Goal: Task Accomplishment & Management: Use online tool/utility

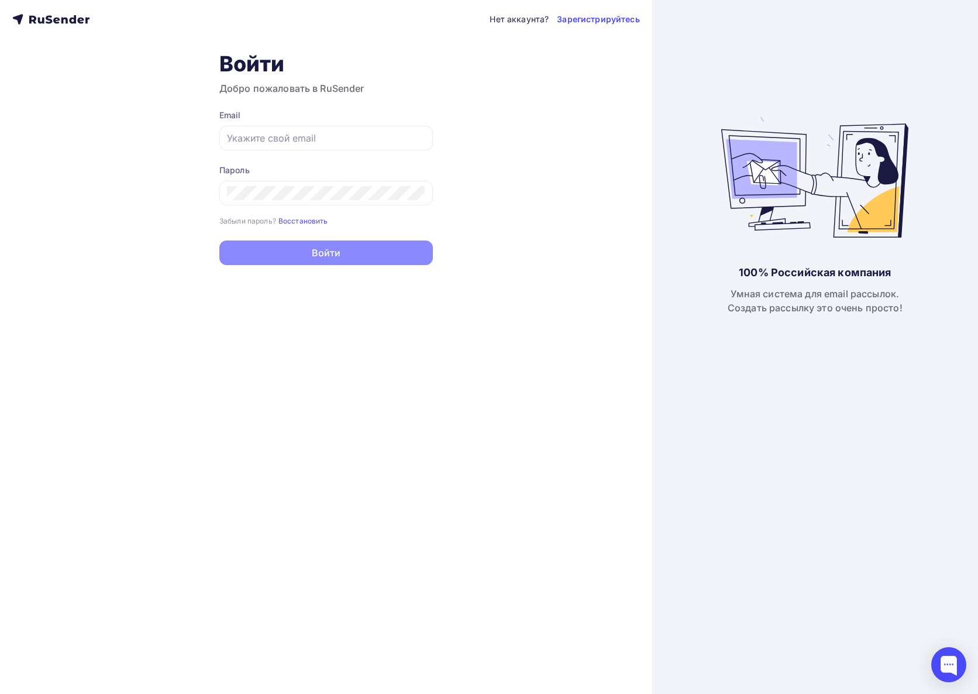
type input "[EMAIL_ADDRESS][DOMAIN_NAME]"
click at [336, 258] on button "Войти" at bounding box center [326, 252] width 214 height 25
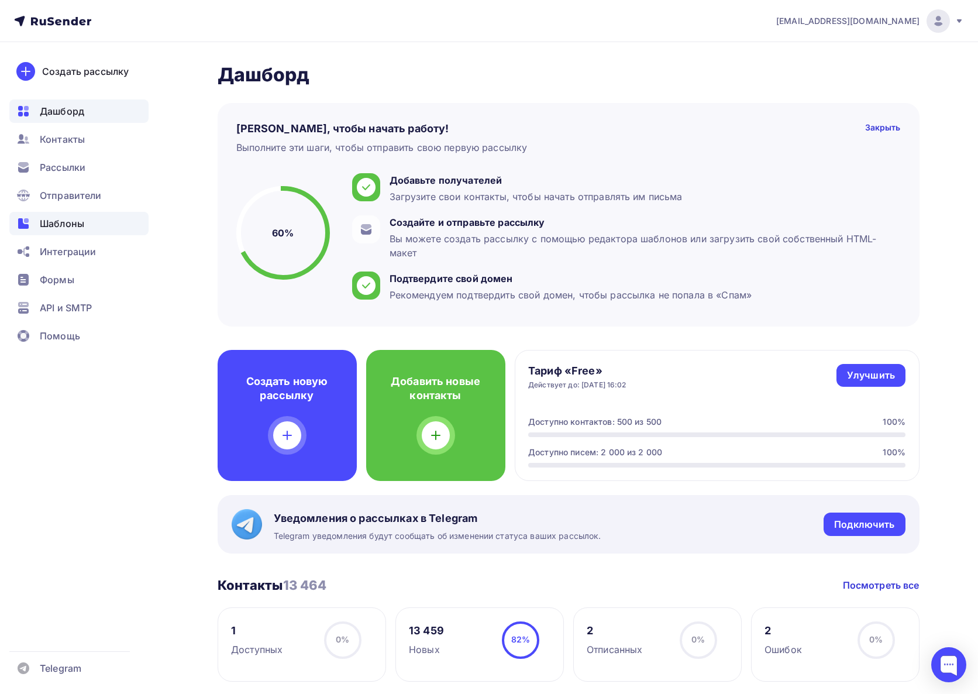
click at [60, 223] on span "Шаблоны" at bounding box center [62, 223] width 44 height 14
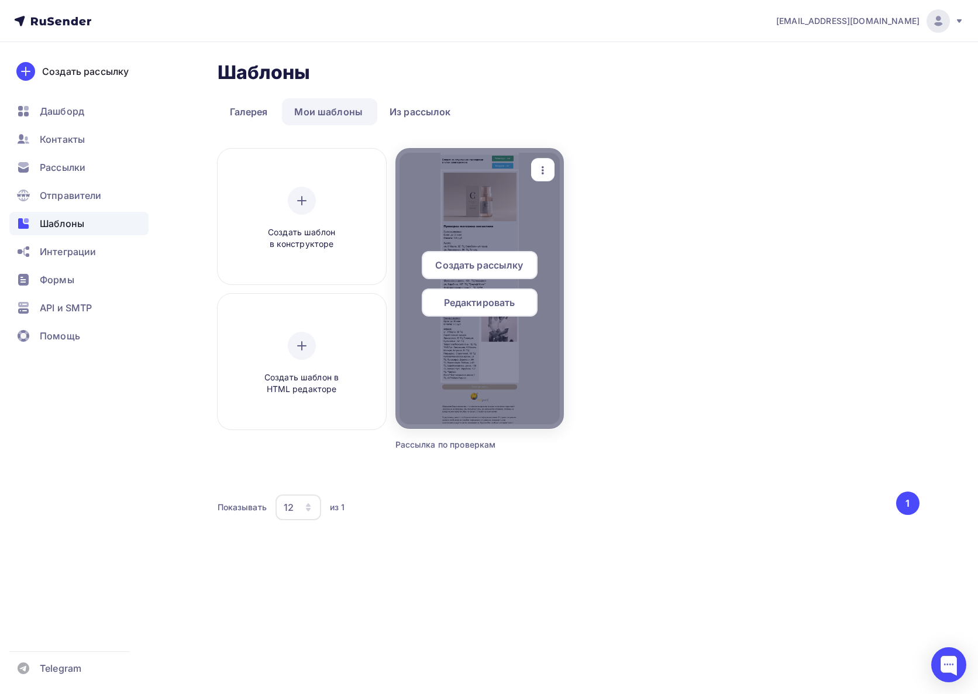
click at [490, 303] on span "Редактировать" at bounding box center [479, 302] width 71 height 14
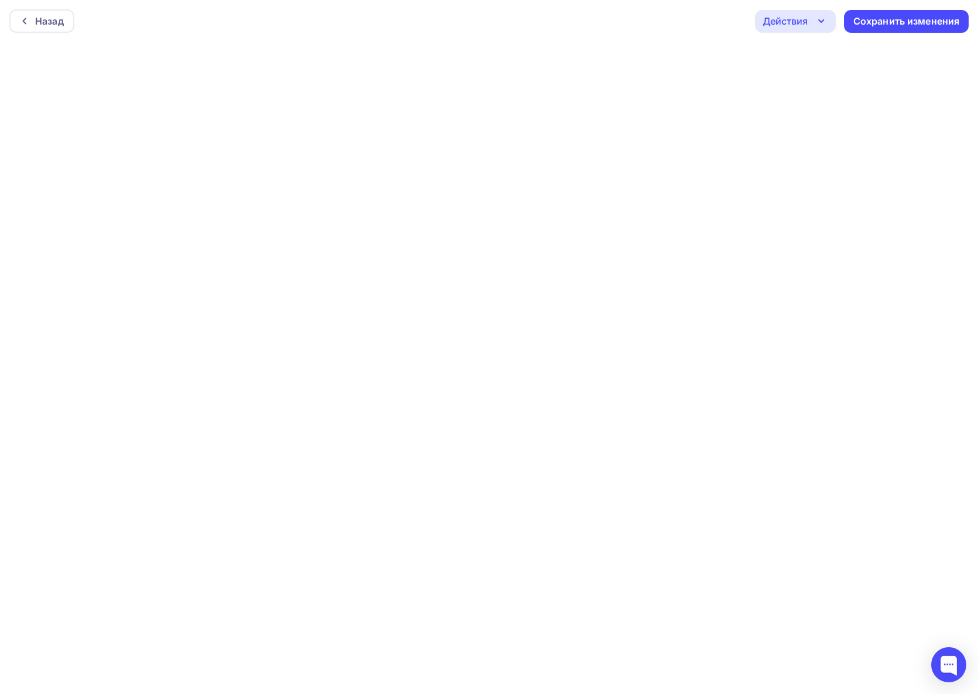
scroll to position [3, 0]
click at [20, 12] on div "Назад" at bounding box center [41, 17] width 65 height 23
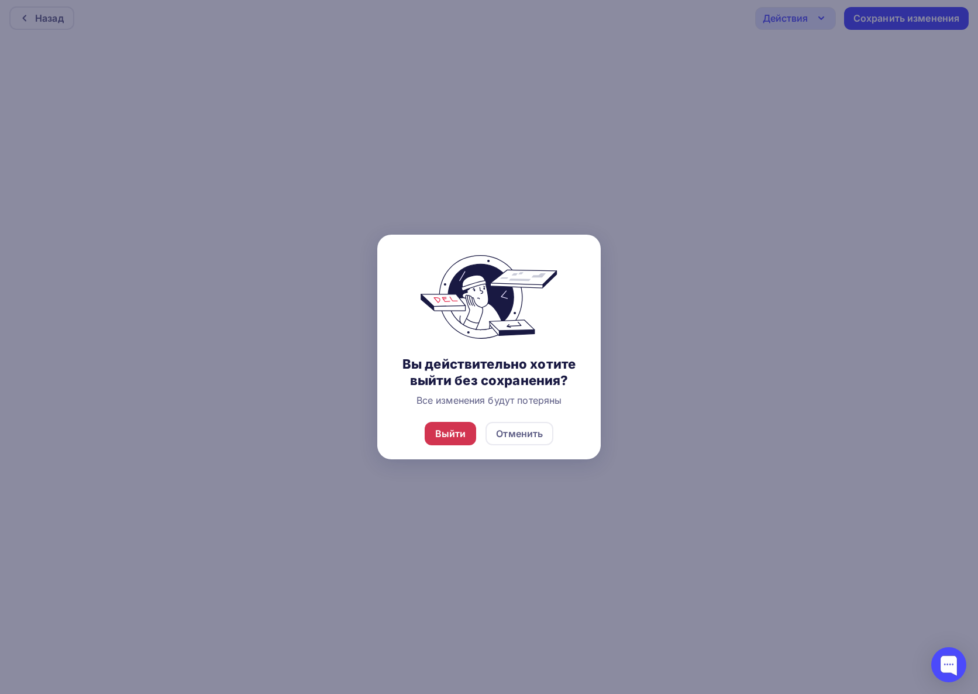
click at [458, 428] on div "Выйти" at bounding box center [450, 434] width 31 height 14
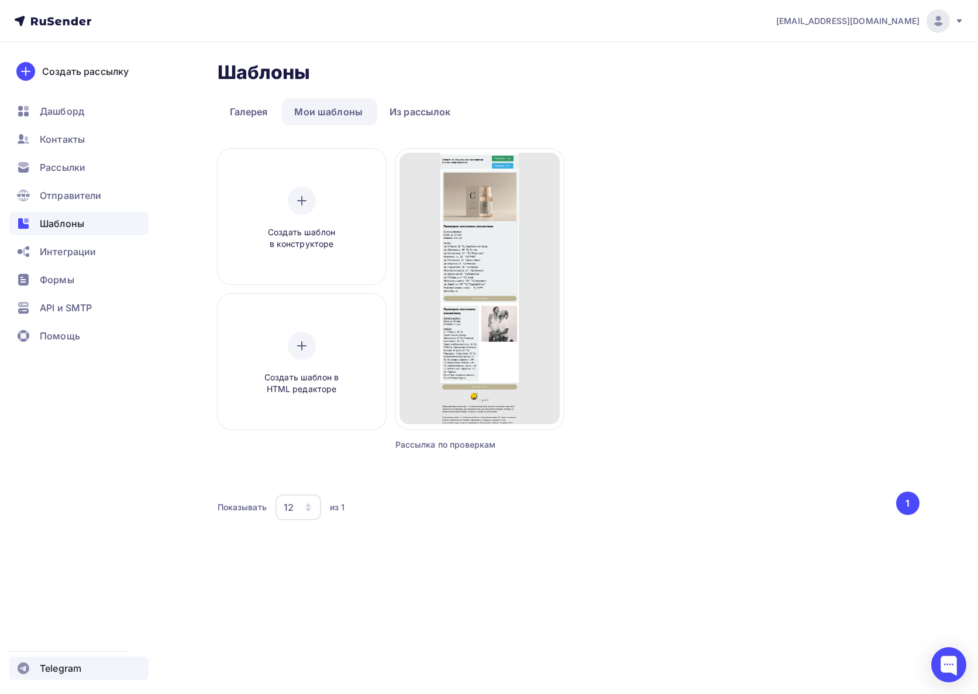
click at [42, 667] on span "Telegram" at bounding box center [61, 668] width 42 height 14
click at [944, 657] on div at bounding box center [948, 664] width 35 height 35
